Goal: Task Accomplishment & Management: Manage account settings

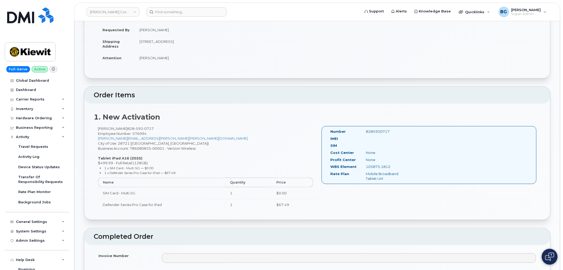
scroll to position [133, 0]
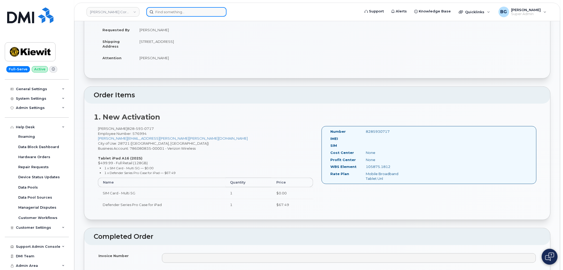
click at [178, 15] on input at bounding box center [187, 12] width 80 height 10
paste input "404-432-0578"
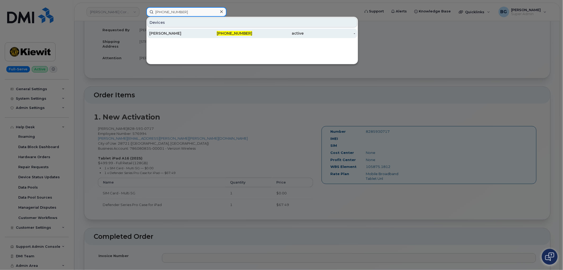
type input "404-432-0578"
click at [234, 34] on span "404-432-0578" at bounding box center [234, 33] width 35 height 5
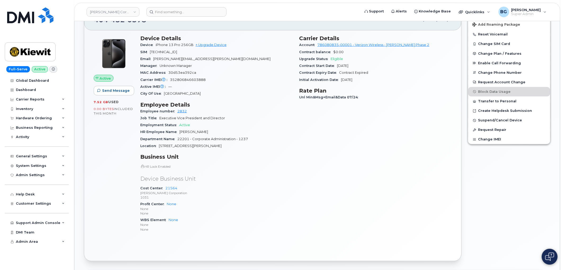
scroll to position [140, 0]
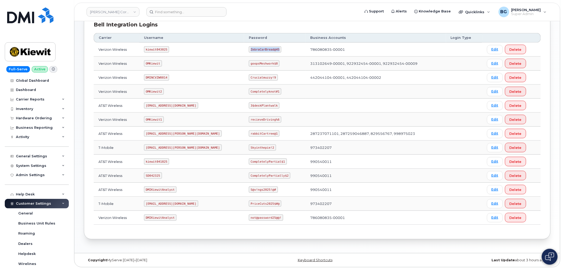
scroll to position [118, 0]
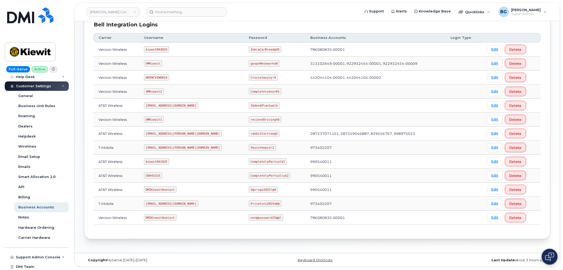
click at [149, 50] on code "kiewit043025" at bounding box center [156, 49] width 25 height 6
drag, startPoint x: 149, startPoint y: 50, endPoint x: 156, endPoint y: 49, distance: 6.4
click at [156, 49] on code "kiewit043025" at bounding box center [156, 49] width 25 height 6
copy code "kiewit043025"
click at [249, 48] on code "ZebraCarBread@45" at bounding box center [265, 49] width 33 height 6
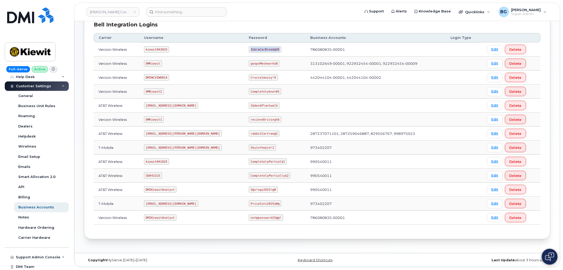
drag, startPoint x: 239, startPoint y: 48, endPoint x: 256, endPoint y: 49, distance: 16.7
click at [256, 49] on code "ZebraCarBread@45" at bounding box center [265, 49] width 33 height 6
copy code "ZebraCarBread@45"
click at [181, 16] on input at bounding box center [187, 12] width 80 height 10
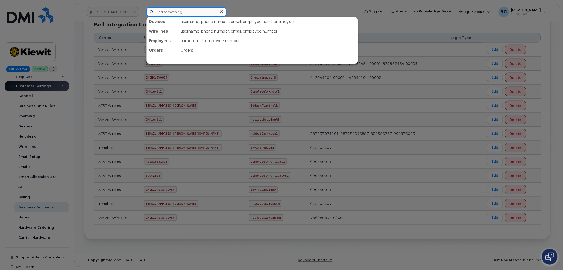
paste input "480-4346"
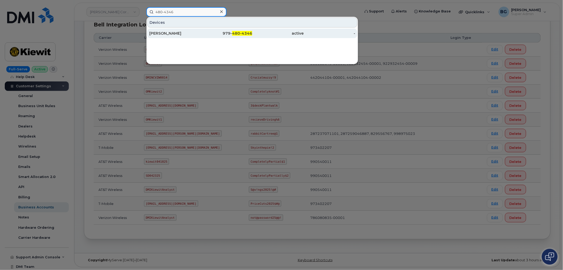
type input "480-4346"
click at [233, 33] on span "480-4346" at bounding box center [242, 33] width 20 height 5
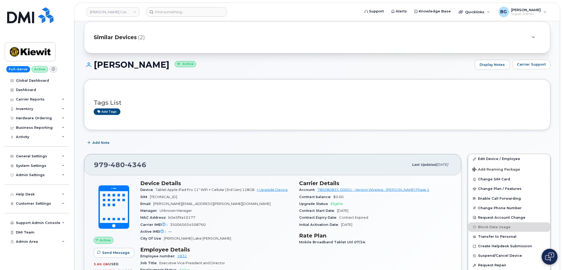
scroll to position [78, 0]
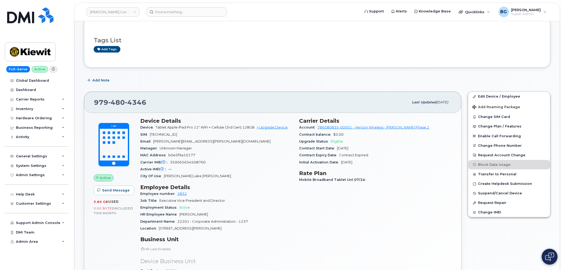
click at [101, 101] on span "979 480 4346" at bounding box center [120, 103] width 52 height 8
drag, startPoint x: 101, startPoint y: 101, endPoint x: 128, endPoint y: 101, distance: 26.8
click at [128, 101] on span "979 480 4346" at bounding box center [120, 103] width 52 height 8
copy span "979 480 4346"
click at [173, 11] on input at bounding box center [187, 12] width 80 height 10
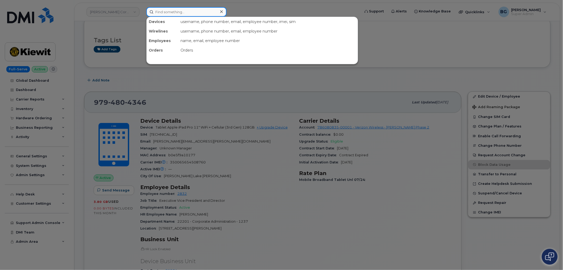
paste input "404-432-0578"
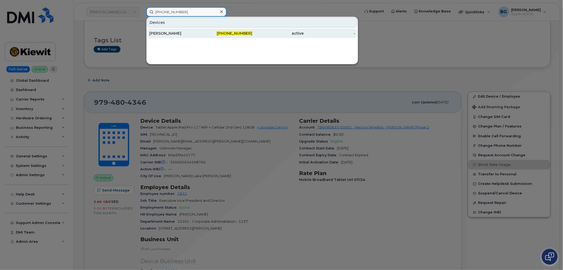
type input "404-432-0578"
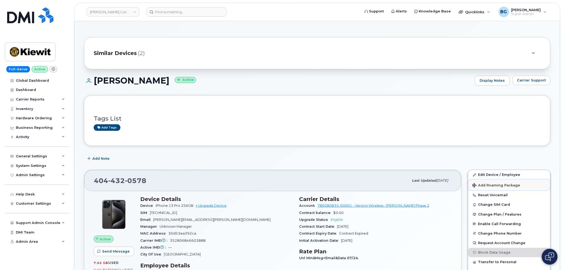
click at [487, 188] on span "Add Roaming Package" at bounding box center [497, 186] width 48 height 5
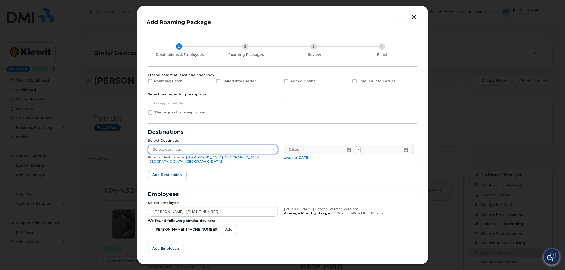
click at [245, 150] on span "Select destination" at bounding box center [207, 150] width 119 height 10
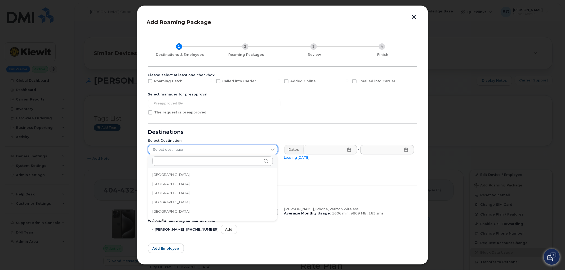
scroll to position [892, 0]
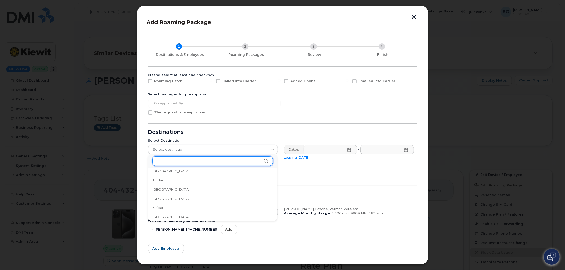
click at [242, 159] on input "text" at bounding box center [212, 162] width 121 height 10
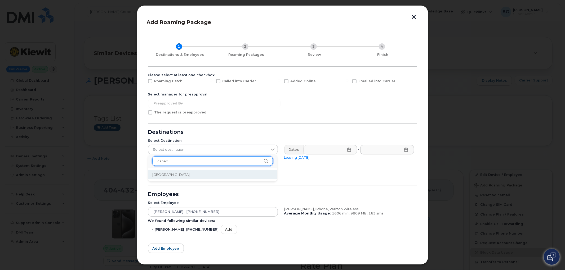
type input "canad"
click at [163, 175] on span "Canada" at bounding box center [170, 174] width 37 height 5
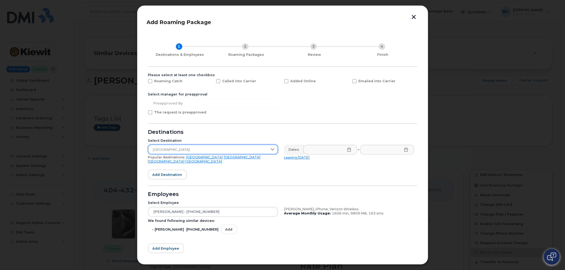
click at [347, 150] on icon at bounding box center [349, 150] width 4 height 4
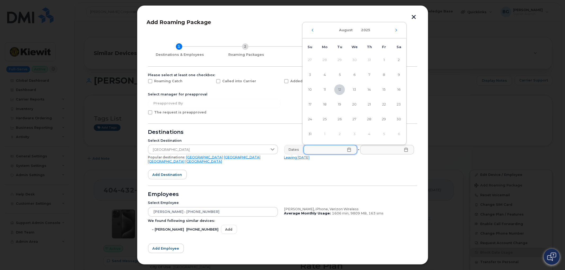
click at [318, 90] on td "11" at bounding box center [324, 89] width 15 height 15
click at [323, 90] on span "11" at bounding box center [324, 90] width 11 height 11
type input "08/11/2025"
click at [404, 150] on icon at bounding box center [406, 150] width 4 height 4
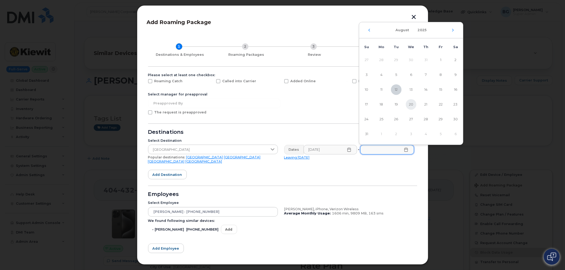
click at [412, 105] on span "20" at bounding box center [411, 104] width 11 height 11
type input "08/20/2025"
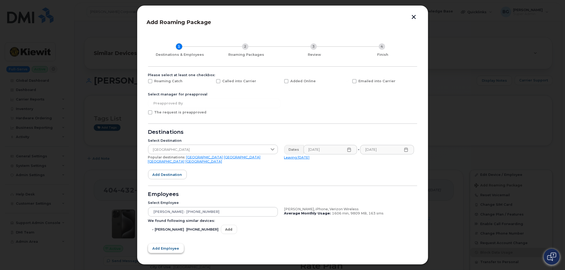
click at [168, 247] on span "Add employee" at bounding box center [166, 248] width 27 height 5
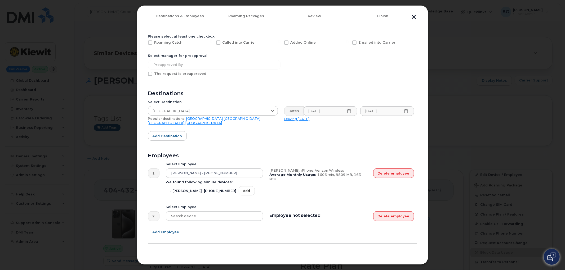
scroll to position [39, 0]
click at [201, 216] on div at bounding box center [214, 216] width 97 height 10
type input "9794804346"
click at [214, 227] on div "DAVID MILES - 979-480-4346 (Tablet) Active" at bounding box center [214, 234] width 99 height 15
type input "DAVID MILES - 979-480-4346"
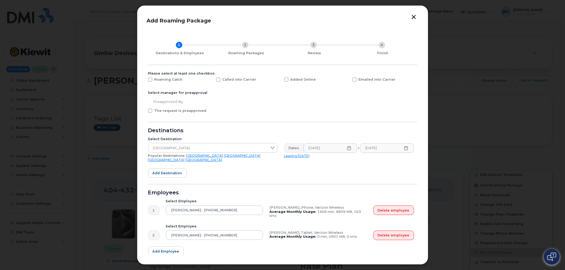
scroll to position [0, 0]
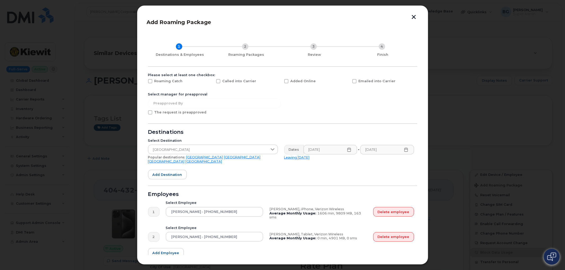
click at [287, 80] on label "Added Online" at bounding box center [300, 81] width 32 height 4
click at [281, 80] on input "Added Online" at bounding box center [279, 80] width 3 height 3
checkbox input "true"
click at [150, 113] on span at bounding box center [150, 112] width 4 height 4
click at [144, 113] on input "The request is preapproved" at bounding box center [143, 111] width 3 height 3
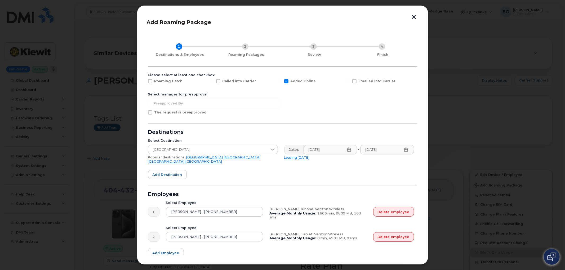
checkbox input "true"
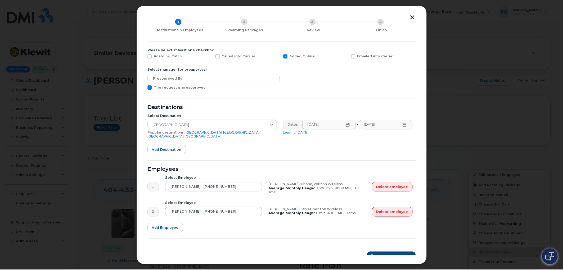
scroll to position [26, 0]
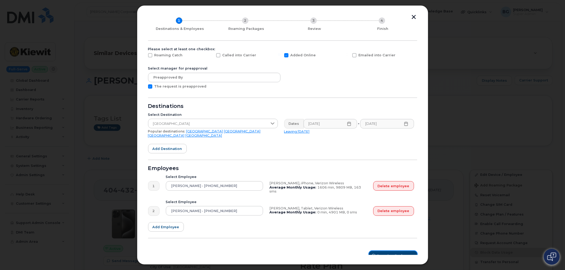
click at [387, 254] on span "Roaming Packages" at bounding box center [395, 256] width 36 height 5
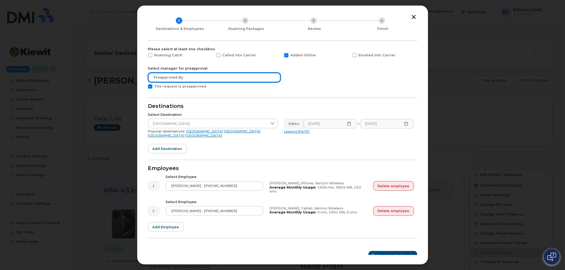
click at [178, 78] on input "text" at bounding box center [214, 78] width 132 height 10
type input "Jason Muhle"
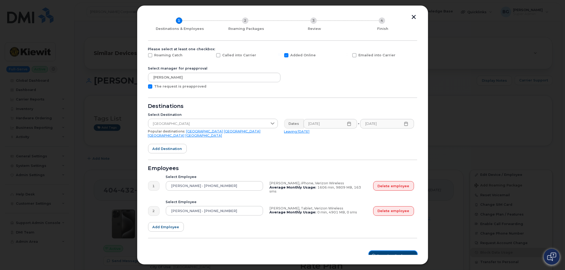
click at [378, 254] on span "Roaming Packages" at bounding box center [395, 256] width 36 height 5
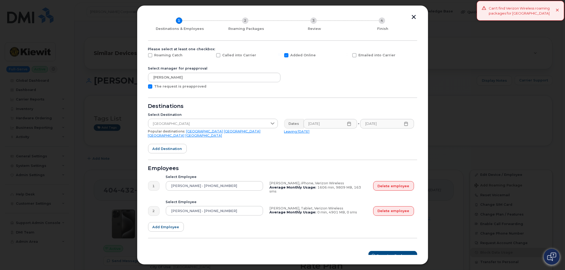
click at [305, 144] on form "Please select at least one checkbox: Roaming Catch Called into Carrier Added On…" at bounding box center [282, 154] width 269 height 214
click at [412, 16] on button "button" at bounding box center [414, 18] width 8 height 6
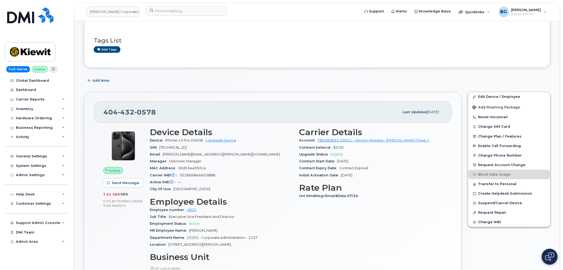
scroll to position [78, 0]
click at [171, 154] on span "DAVID.MILES@KIEWIT.COM" at bounding box center [221, 154] width 117 height 4
drag, startPoint x: 171, startPoint y: 154, endPoint x: 211, endPoint y: 155, distance: 40.3
click at [211, 155] on div "Email DAVID.MILES@KIEWIT.COM" at bounding box center [221, 154] width 143 height 7
copy span "DAVID.MILES@KIEWIT.COM"
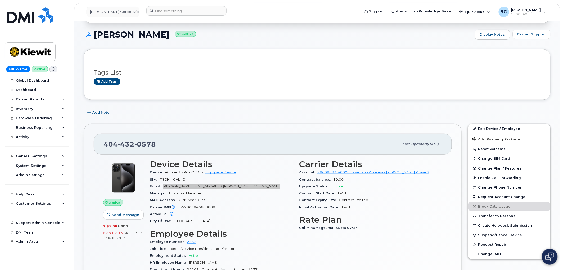
scroll to position [39, 0]
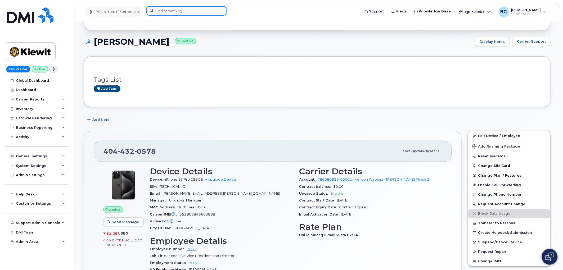
click at [167, 12] on input at bounding box center [187, 11] width 80 height 10
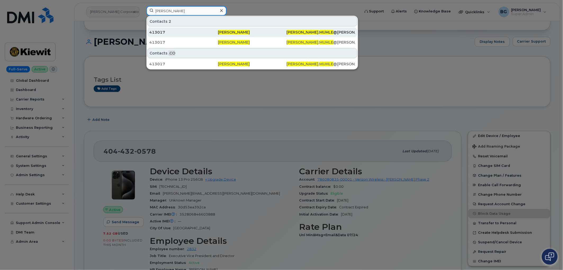
type input "jason muhle"
click at [238, 32] on span "Jason Muhle" at bounding box center [234, 32] width 32 height 5
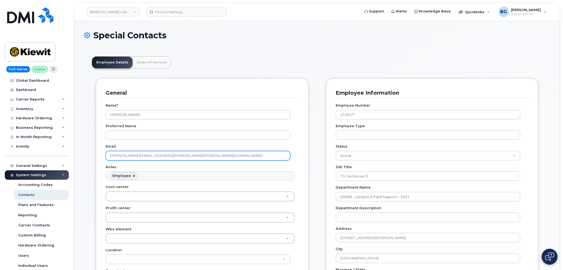
scroll to position [16, 0]
click at [171, 156] on input "[PERSON_NAME][EMAIL_ADDRESS][PERSON_NAME][PERSON_NAME][DOMAIN_NAME]" at bounding box center [198, 156] width 185 height 10
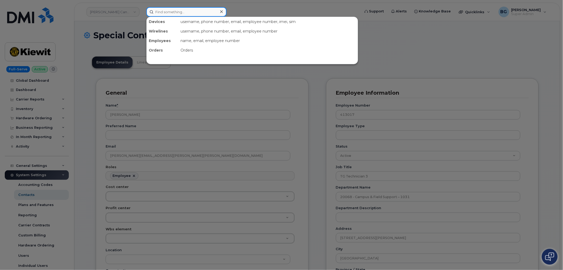
click at [178, 12] on input at bounding box center [187, 12] width 80 height 10
paste input "296374"
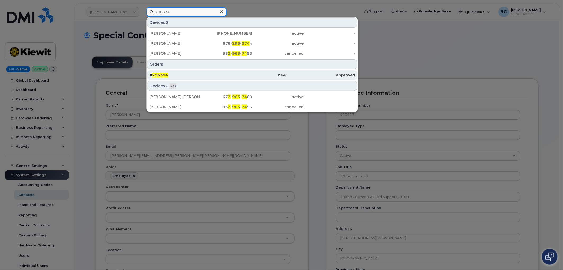
type input "296374"
click at [159, 73] on span "296374" at bounding box center [160, 75] width 16 height 5
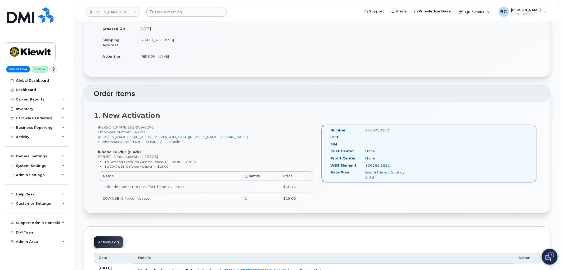
scroll to position [78, 0]
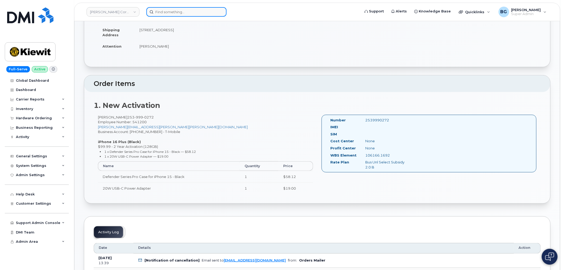
click at [180, 12] on input at bounding box center [187, 12] width 80 height 10
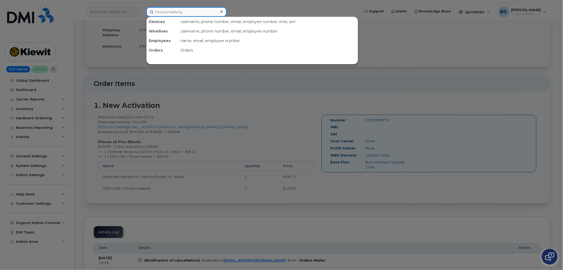
paste input "296374"
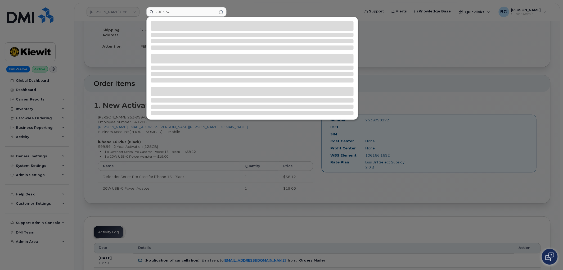
click at [433, 55] on div at bounding box center [281, 135] width 563 height 270
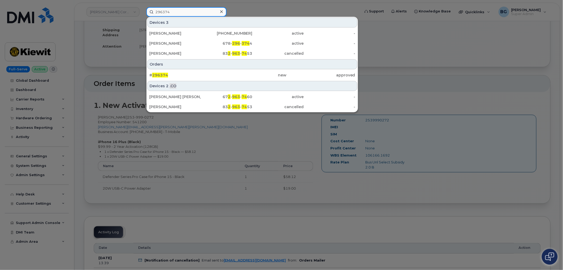
click at [158, 14] on input "296374" at bounding box center [187, 12] width 80 height 10
click at [164, 12] on input "296374" at bounding box center [187, 12] width 80 height 10
paste input "7623"
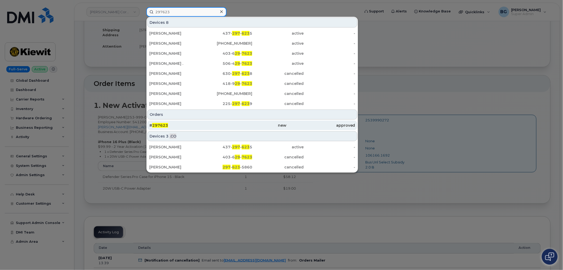
type input "297623"
click at [156, 125] on span "297623" at bounding box center [160, 125] width 16 height 5
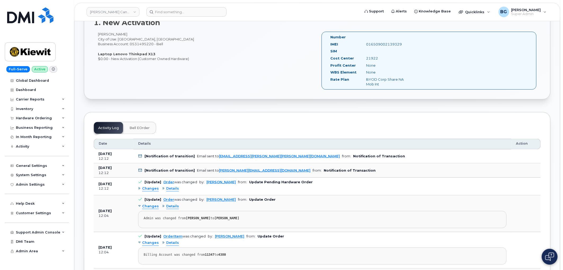
scroll to position [157, 0]
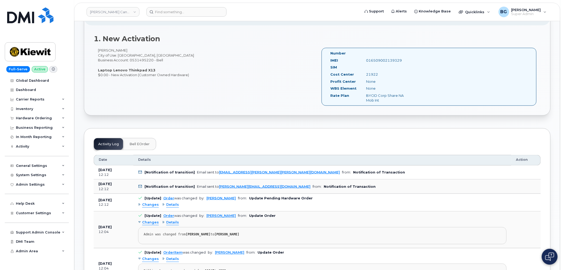
click at [139, 144] on span "Bell eOrder" at bounding box center [140, 144] width 20 height 4
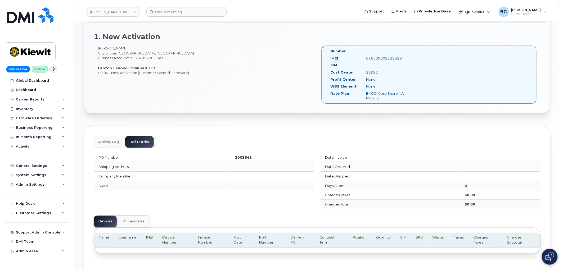
scroll to position [94, 0]
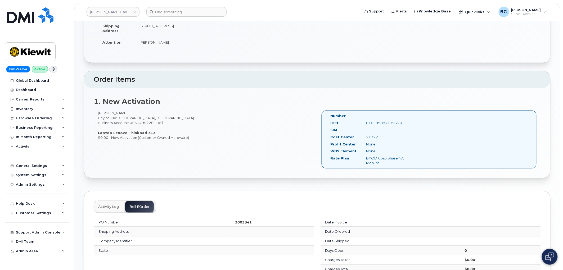
click at [107, 207] on span "Activity Log" at bounding box center [108, 207] width 21 height 4
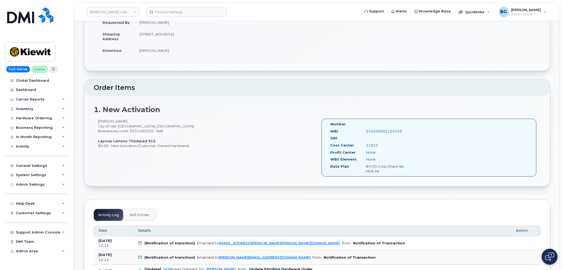
scroll to position [0, 0]
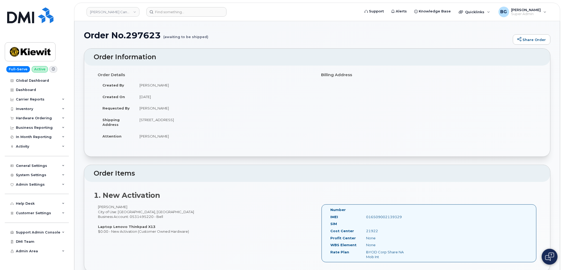
click at [236, 225] on div "Paul Andrews City of Use: Edmonton, Alberta Business Account: 0531495220 - Bell…" at bounding box center [206, 219] width 224 height 29
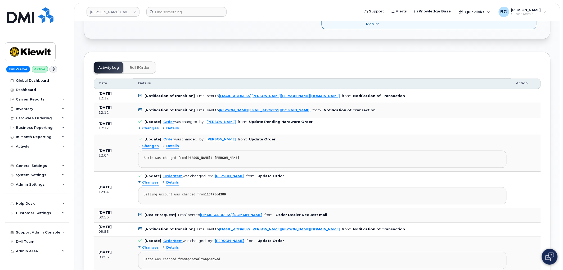
scroll to position [235, 0]
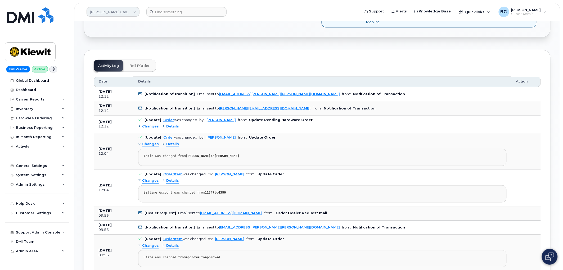
click at [114, 11] on link "[PERSON_NAME] Canada Inc" at bounding box center [113, 12] width 53 height 10
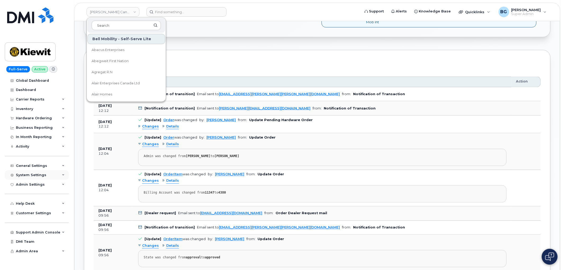
click at [38, 175] on div "System Settings" at bounding box center [31, 175] width 30 height 4
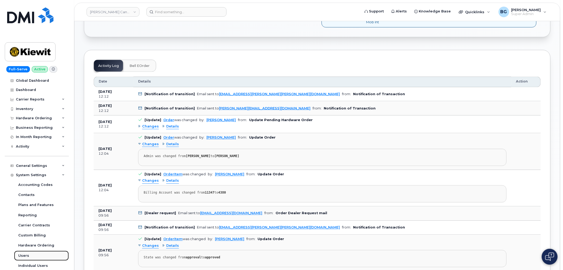
click at [24, 255] on div "Users" at bounding box center [23, 256] width 11 height 5
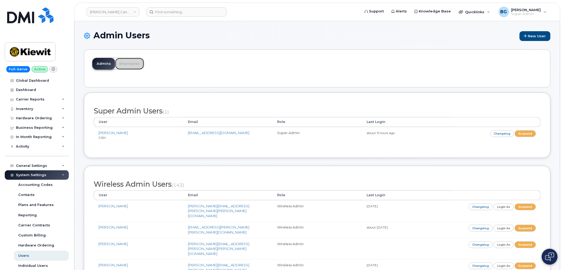
drag, startPoint x: 128, startPoint y: 64, endPoint x: 145, endPoint y: 64, distance: 16.7
click at [128, 64] on link "Employees" at bounding box center [129, 64] width 29 height 12
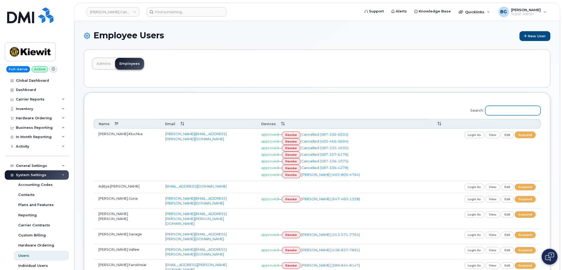
click at [504, 109] on input "Search:" at bounding box center [513, 111] width 55 height 10
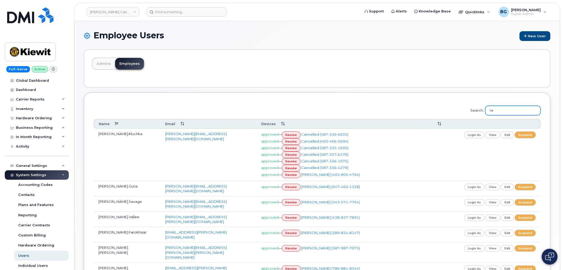
type input "r"
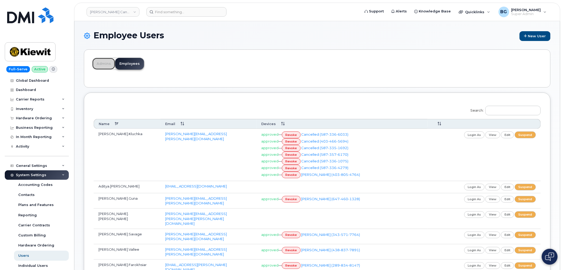
click at [105, 65] on link "Admins" at bounding box center [103, 64] width 23 height 12
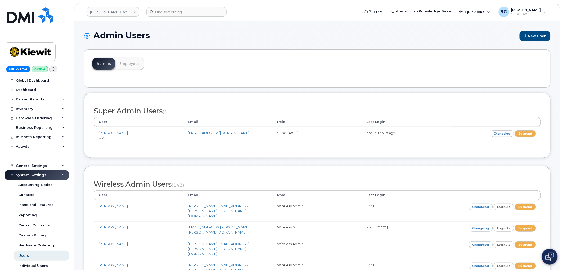
scroll to position [406, 0]
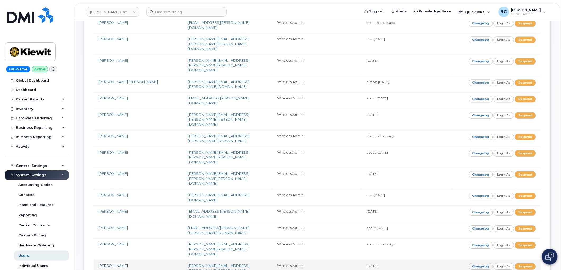
click at [104, 264] on link "[PERSON_NAME]" at bounding box center [113, 266] width 29 height 4
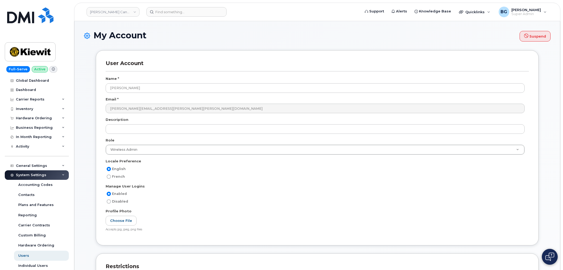
select select
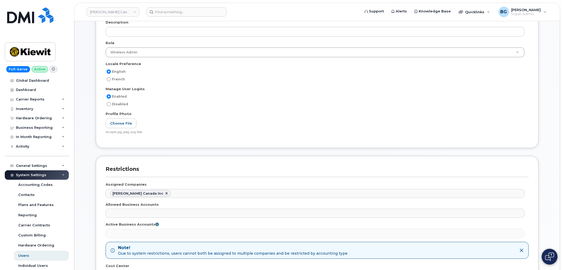
scroll to position [118, 0]
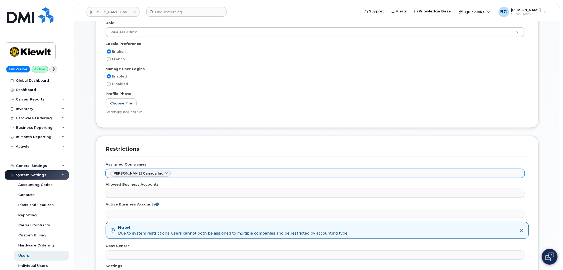
click at [165, 173] on ul "[PERSON_NAME] Canada Inc" at bounding box center [315, 174] width 419 height 8
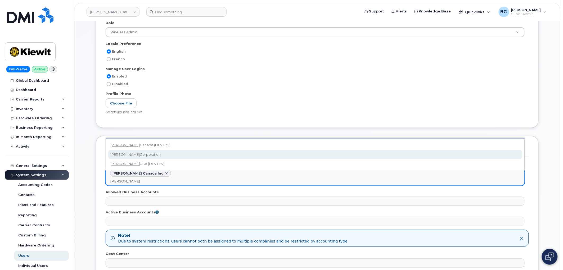
type input "[PERSON_NAME]"
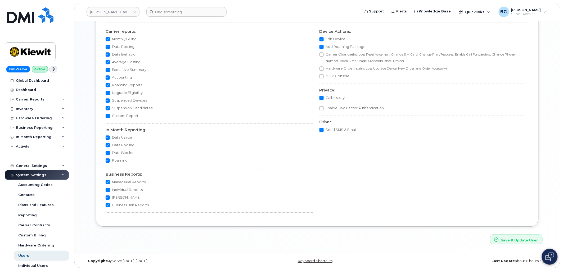
scroll to position [483, 0]
click at [511, 237] on button "Save & Update User" at bounding box center [516, 239] width 53 height 10
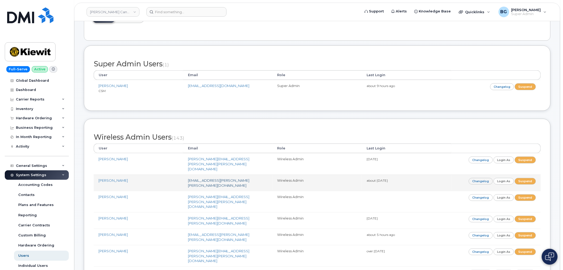
scroll to position [78, 0]
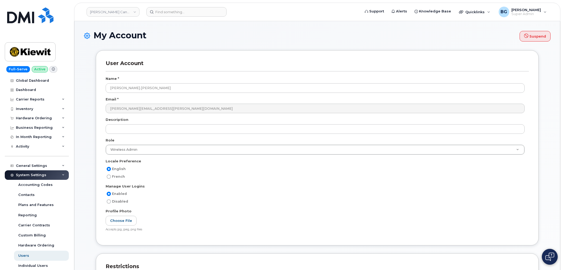
select select
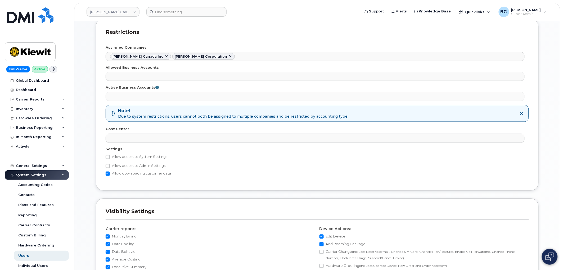
scroll to position [235, 0]
click at [287, 180] on div "Allow access to System Settings Contacts The following settings are only releva…" at bounding box center [318, 167] width 424 height 27
click at [110, 8] on link "Kiewit Canada Inc" at bounding box center [113, 12] width 53 height 10
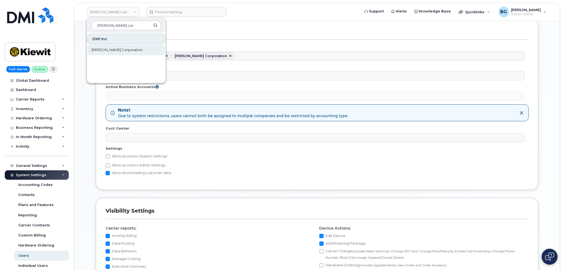
type input "kiewit cor"
click at [100, 48] on span "[PERSON_NAME] Corporation" at bounding box center [117, 49] width 51 height 5
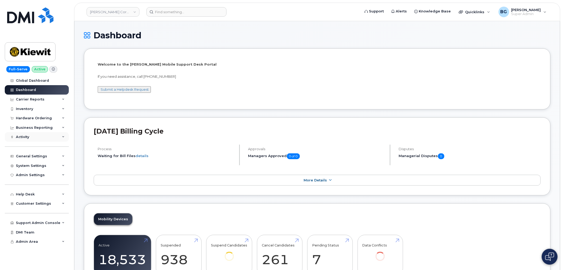
click at [20, 137] on div "Activity" at bounding box center [22, 137] width 13 height 4
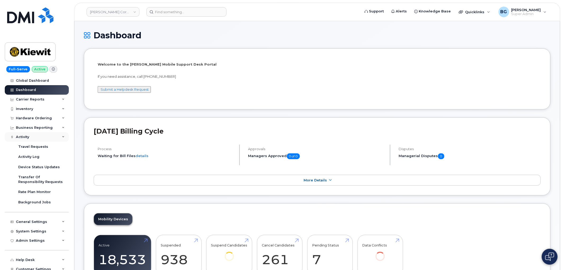
click at [21, 136] on div "Activity" at bounding box center [22, 137] width 13 height 4
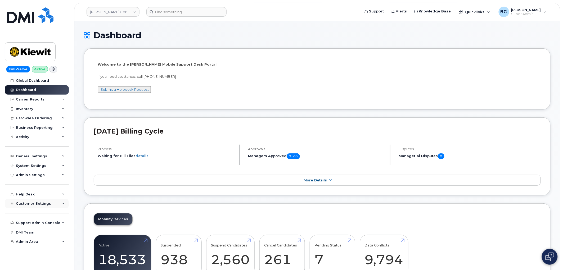
click at [35, 203] on span "Customer Settings" at bounding box center [33, 204] width 35 height 4
click at [26, 213] on div "General" at bounding box center [25, 213] width 15 height 5
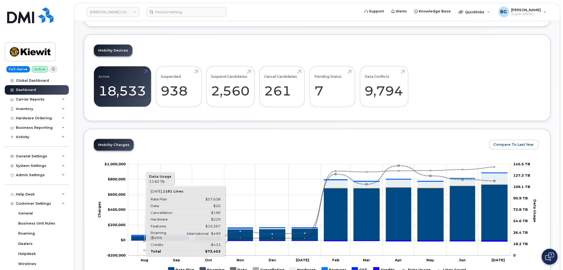
scroll to position [176, 0]
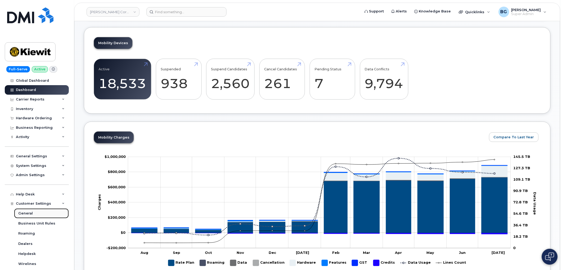
click at [22, 211] on div "General" at bounding box center [25, 213] width 15 height 5
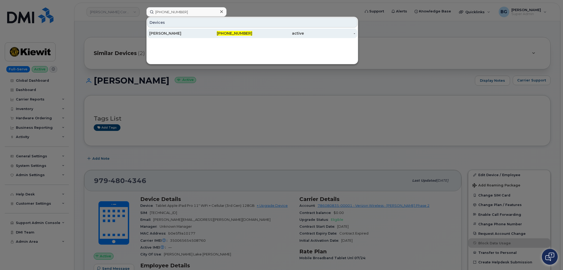
scroll to position [78, 0]
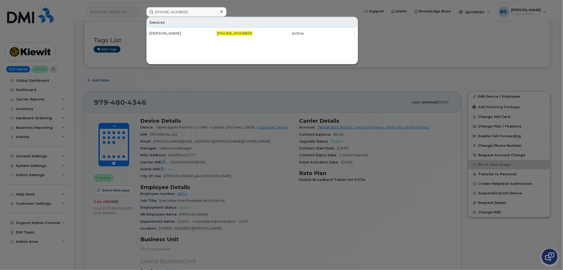
click at [259, 6] on div at bounding box center [281, 135] width 563 height 270
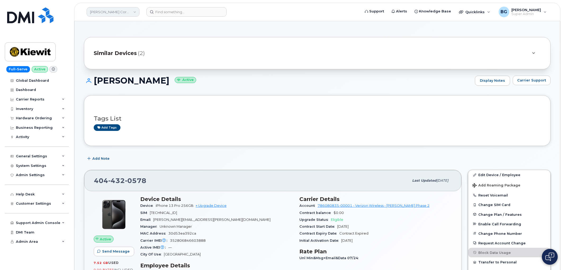
scroll to position [140, 0]
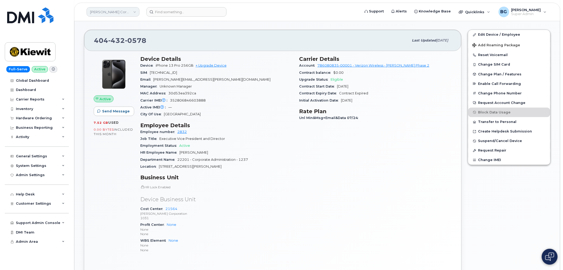
click at [102, 15] on link "Kiewit Corporation" at bounding box center [113, 12] width 53 height 10
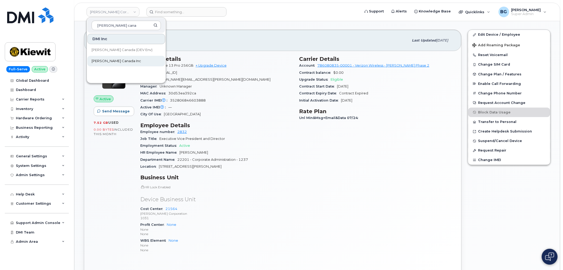
type input "kiewit cana"
click at [101, 59] on span "[PERSON_NAME] Canada Inc" at bounding box center [117, 61] width 50 height 5
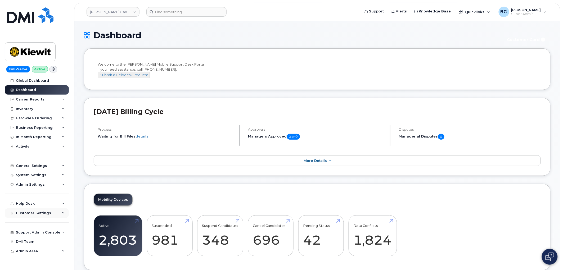
click at [33, 211] on span "Customer Settings" at bounding box center [33, 213] width 35 height 4
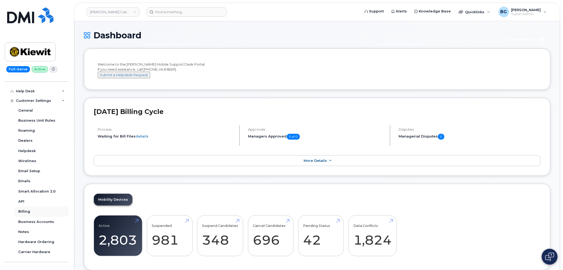
scroll to position [118, 0]
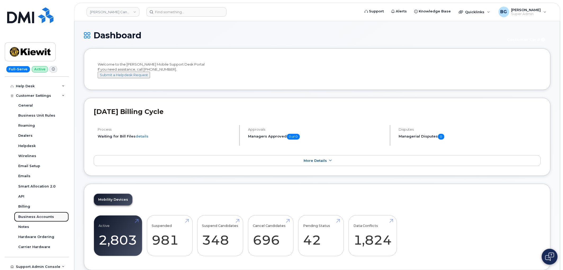
click at [25, 216] on div "Business Accounts" at bounding box center [36, 217] width 36 height 5
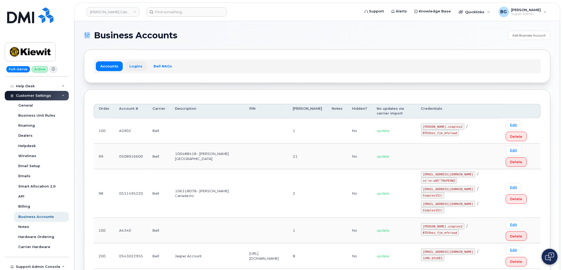
click at [135, 67] on link "Logins" at bounding box center [136, 66] width 22 height 10
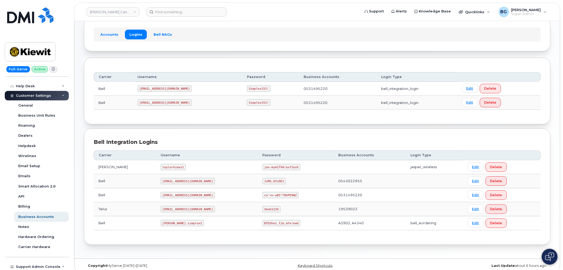
scroll to position [38, 0]
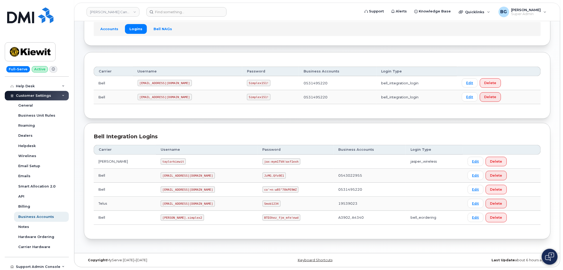
click at [161, 219] on code "kiewit.simplex2" at bounding box center [182, 218] width 43 height 6
drag, startPoint x: 154, startPoint y: 219, endPoint x: 166, endPoint y: 216, distance: 11.6
click at [166, 216] on code "kiewit.simplex2" at bounding box center [182, 218] width 43 height 6
copy code "kiewit.simplex2"
click at [263, 218] on code "BTD3hez_fjm_mfe!ewd" at bounding box center [282, 218] width 38 height 6
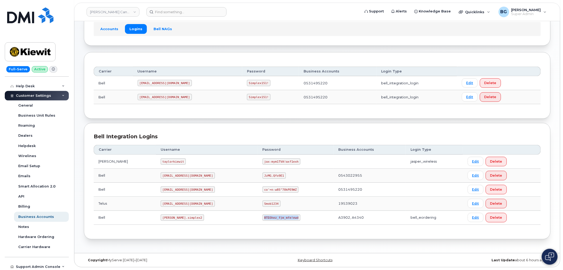
drag, startPoint x: 245, startPoint y: 218, endPoint x: 269, endPoint y: 216, distance: 24.7
click at [269, 216] on code "BTD3hez_fjm_mfe!ewd" at bounding box center [282, 218] width 38 height 6
copy code "BTD3hez_fjm_mfe!ewd"
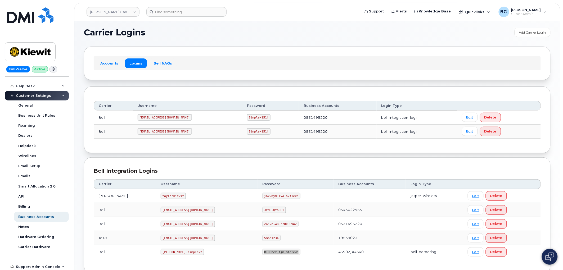
scroll to position [0, 0]
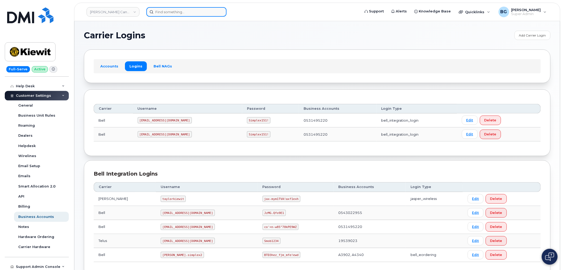
click at [180, 15] on input at bounding box center [187, 12] width 80 height 10
paste input "297623"
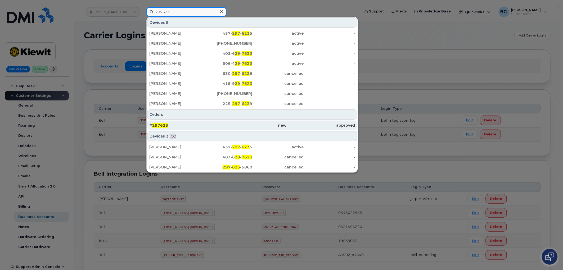
type input "297623"
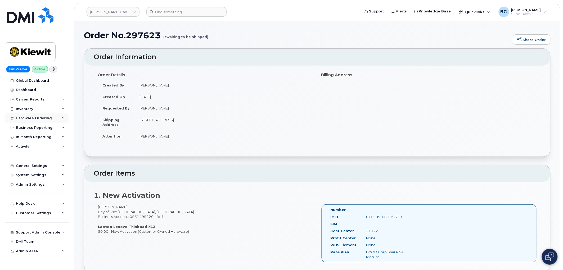
click at [30, 118] on div "Hardware Ordering" at bounding box center [34, 118] width 36 height 4
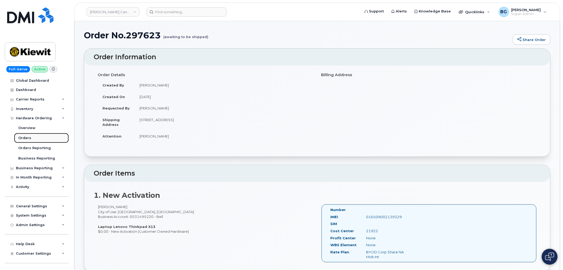
click at [24, 137] on div "Orders" at bounding box center [24, 138] width 13 height 5
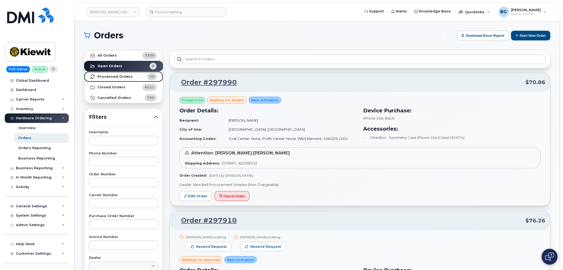
click at [113, 77] on strong "Processed Orders" at bounding box center [114, 77] width 35 height 4
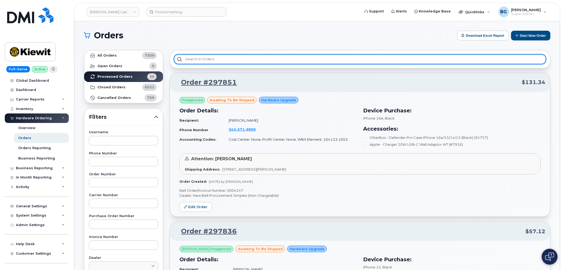
click at [222, 61] on input "text" at bounding box center [360, 60] width 372 height 10
paste input "297623"
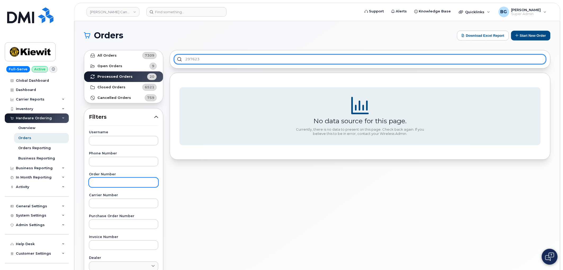
type input "297623"
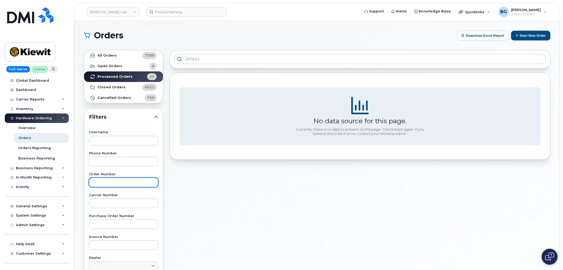
click at [107, 184] on input "text" at bounding box center [123, 183] width 69 height 10
paste input "297623"
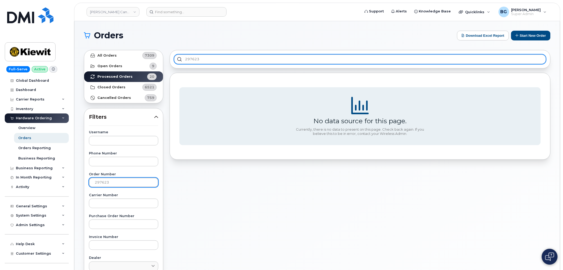
type input "297623"
click at [194, 59] on input "297623" at bounding box center [360, 60] width 372 height 10
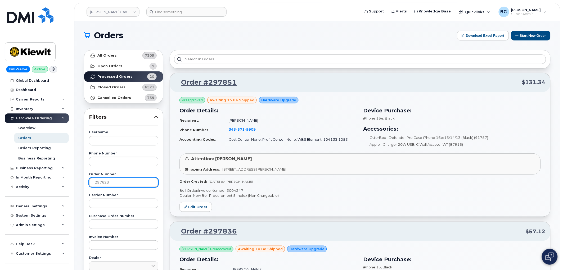
click at [129, 182] on input "297623" at bounding box center [123, 183] width 69 height 10
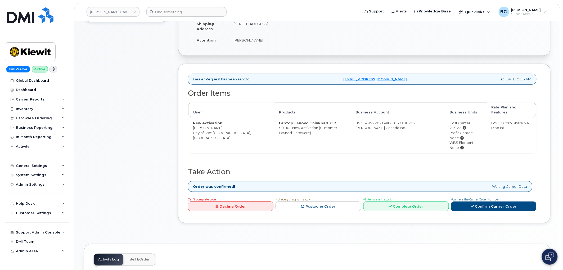
scroll to position [118, 0]
click at [396, 201] on link "Complete Order" at bounding box center [407, 206] width 86 height 10
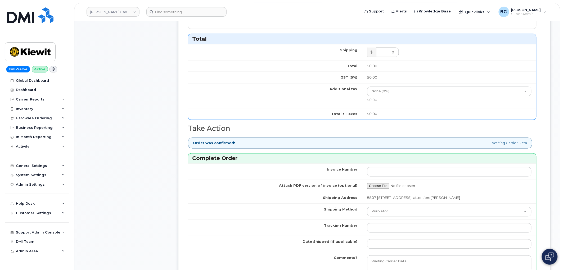
scroll to position [314, 0]
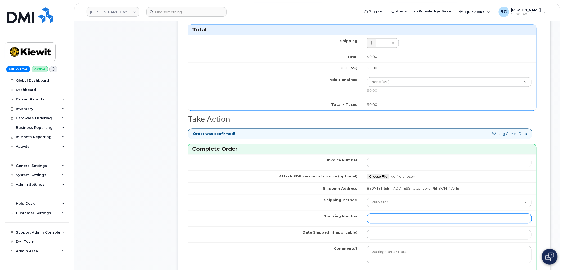
click at [391, 220] on input "Tracking Number" at bounding box center [449, 219] width 165 height 10
paste input "463192465339"
type input "463192465339"
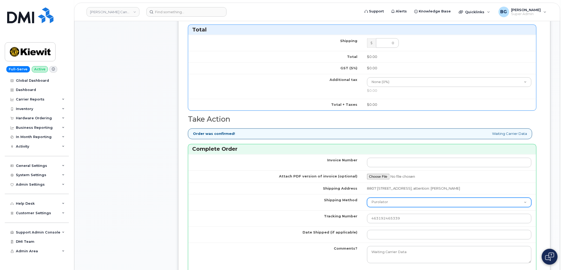
click at [396, 202] on select "Purolator UPS FedEx Canada Post Courier Other Drop Off Pick Up" at bounding box center [449, 203] width 165 height 10
select select "FedEx"
click at [367, 198] on select "Purolator UPS FedEx Canada Post Courier Other Drop Off Pick Up" at bounding box center [449, 203] width 165 height 10
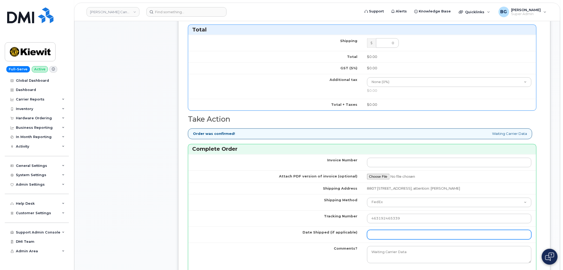
click at [389, 238] on input "Date Shipped (if applicable)" at bounding box center [449, 235] width 165 height 10
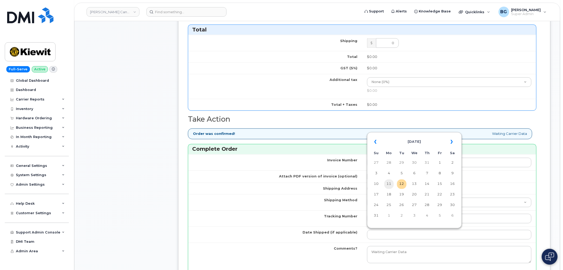
click at [392, 185] on td "11" at bounding box center [390, 185] width 10 height 10
type input "[DATE]"
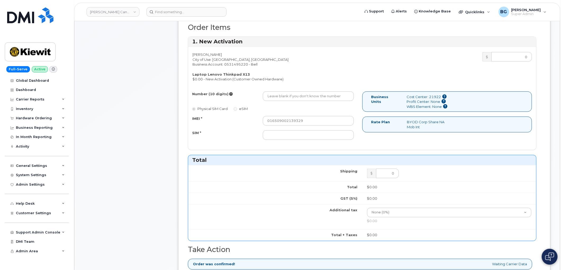
scroll to position [157, 0]
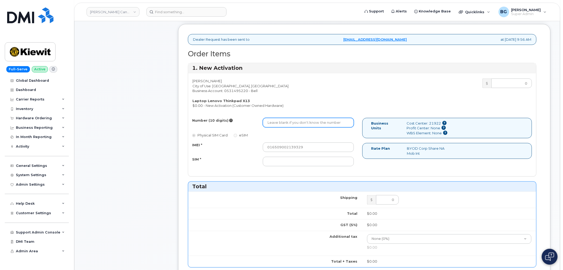
click at [297, 122] on input "Number (10 digits)" at bounding box center [308, 123] width 91 height 10
paste input "7802396913"
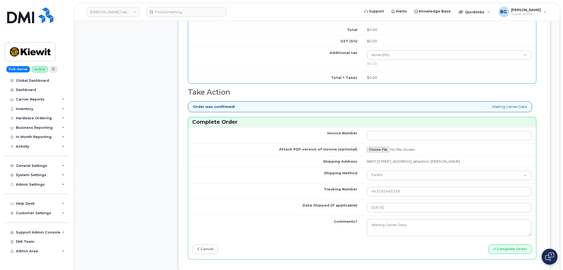
scroll to position [373, 0]
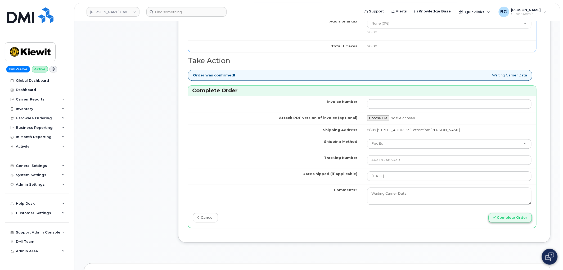
type input "7802396913"
click at [510, 217] on button "Complete Order" at bounding box center [510, 218] width 43 height 10
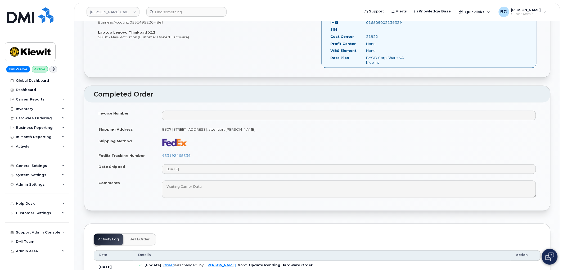
scroll to position [196, 0]
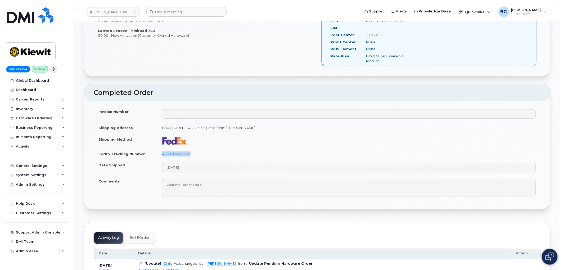
drag, startPoint x: 197, startPoint y: 155, endPoint x: 162, endPoint y: 157, distance: 35.3
click at [162, 157] on td "463192465339" at bounding box center [349, 154] width 384 height 12
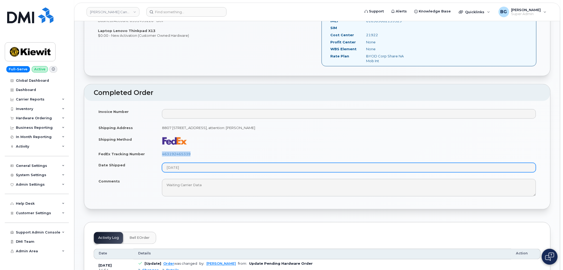
copy link "463192465339"
